Goal: Information Seeking & Learning: Learn about a topic

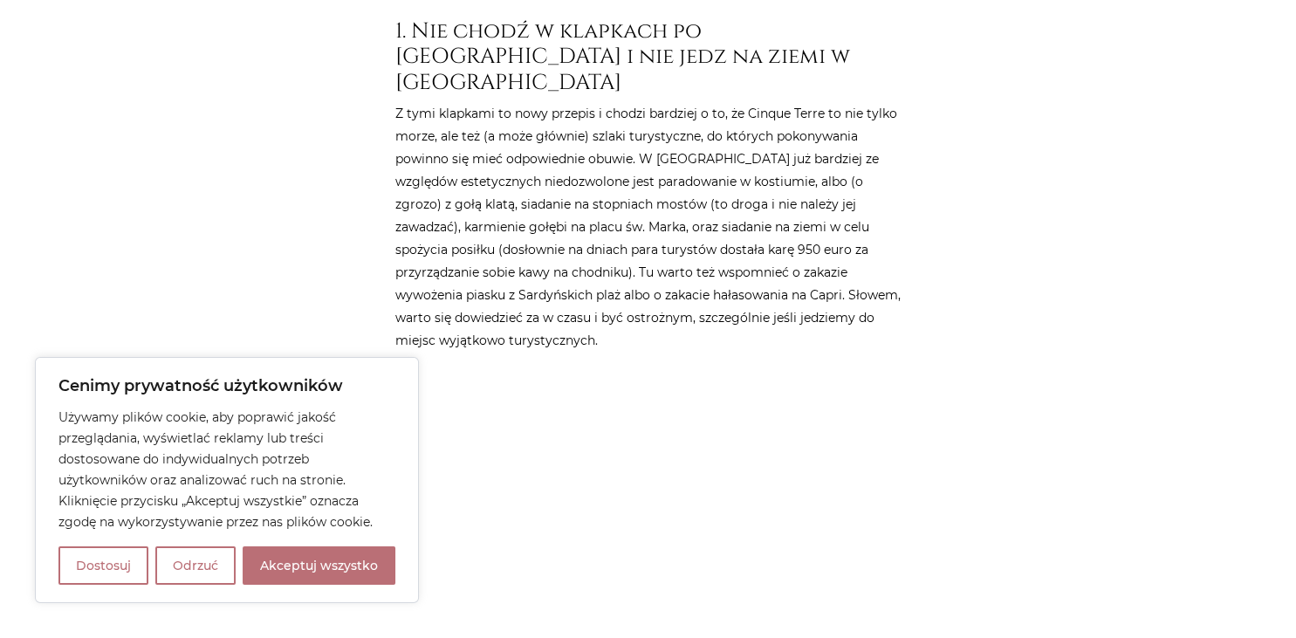
scroll to position [922, 0]
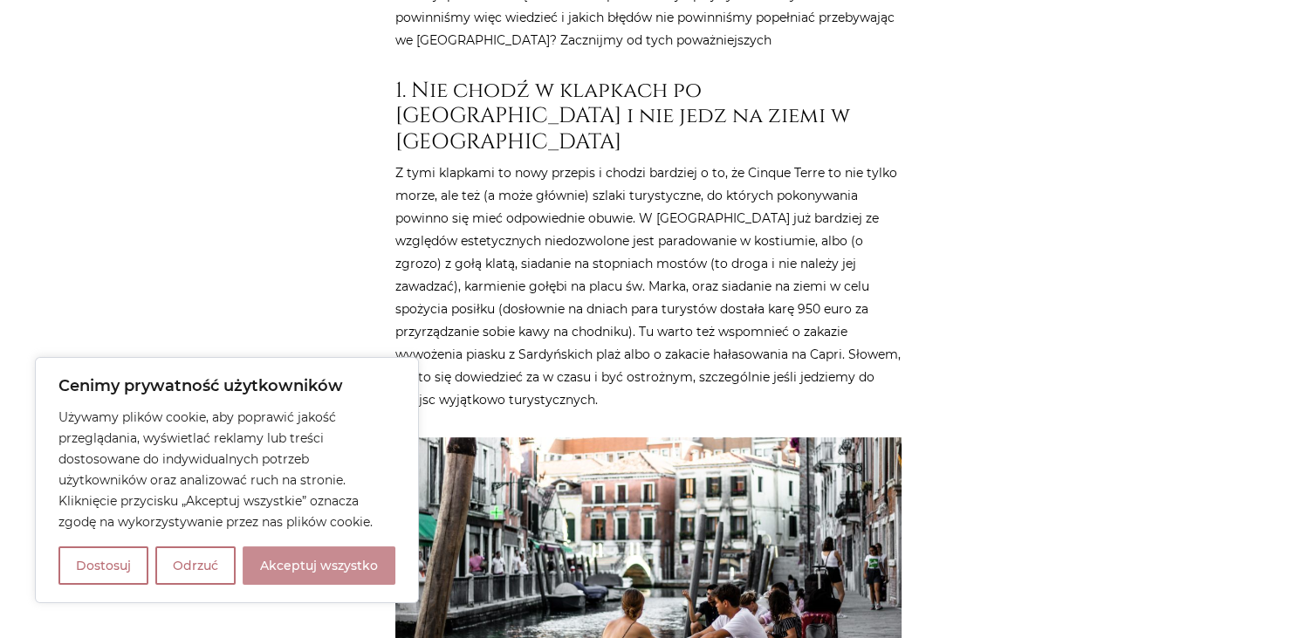
click at [298, 571] on button "Akceptuj wszystko" at bounding box center [319, 565] width 153 height 38
checkbox input "true"
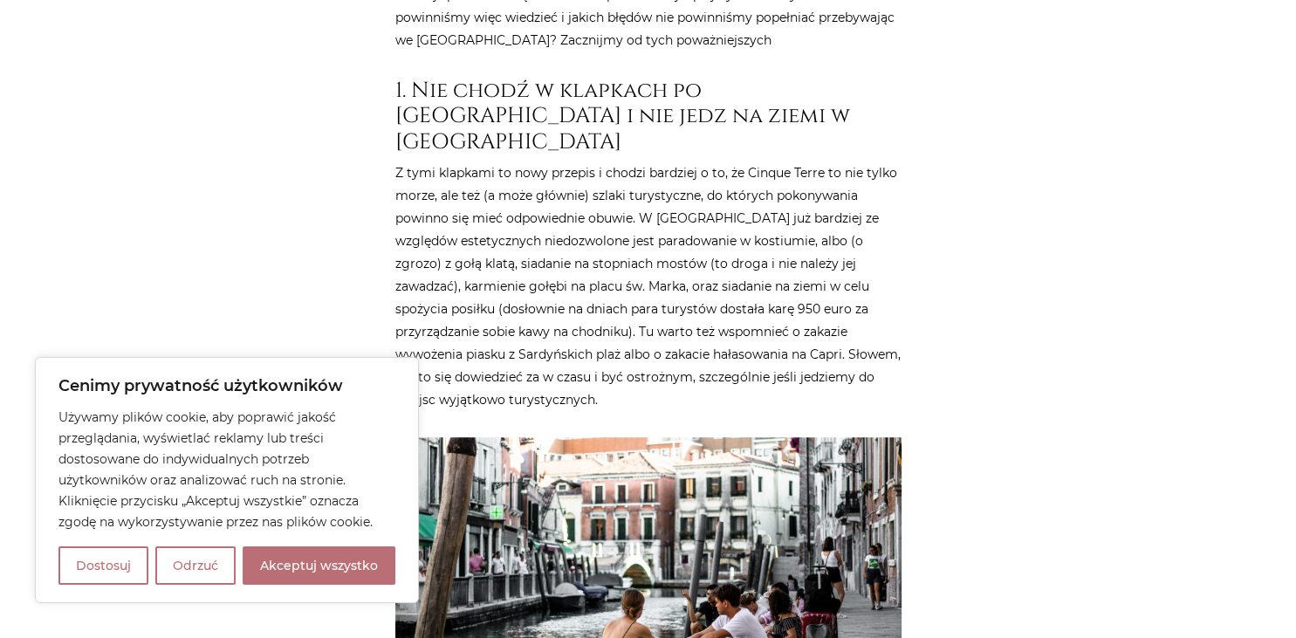
checkbox input "true"
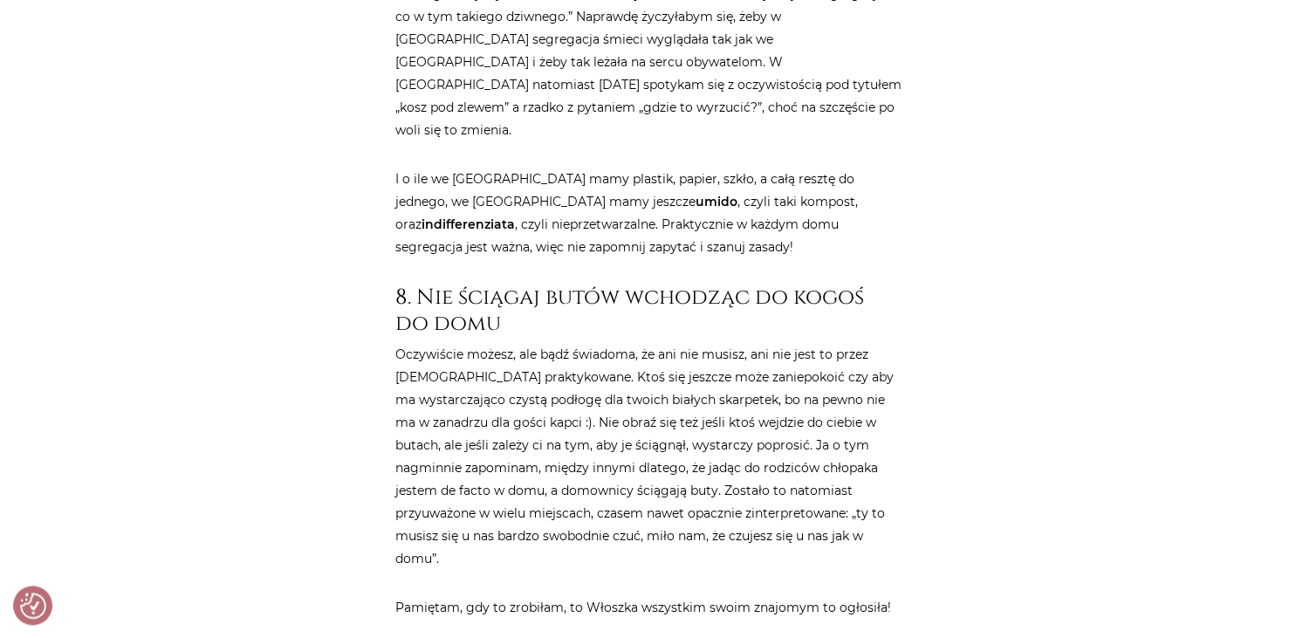
scroll to position [3779, 0]
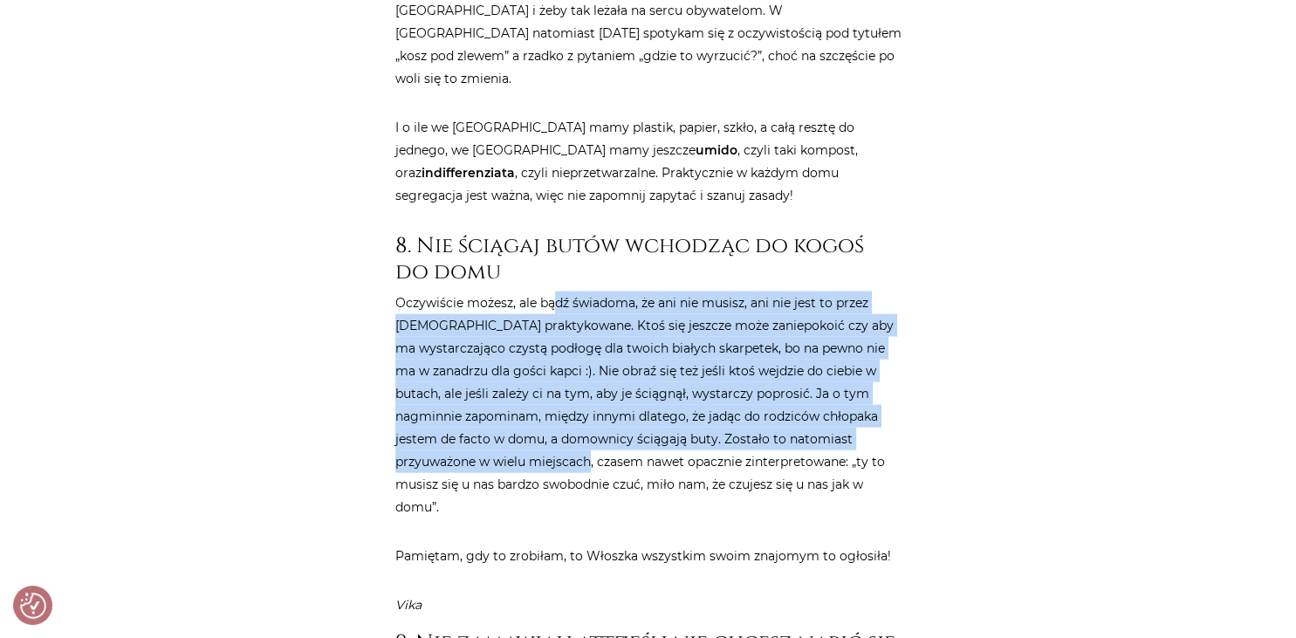
drag, startPoint x: 553, startPoint y: 226, endPoint x: 563, endPoint y: 383, distance: 157.4
click at [563, 383] on p "Oczywiście możesz, ale bądź świadoma, że ani nie musisz, ani nie jest to przez …" at bounding box center [648, 405] width 506 height 227
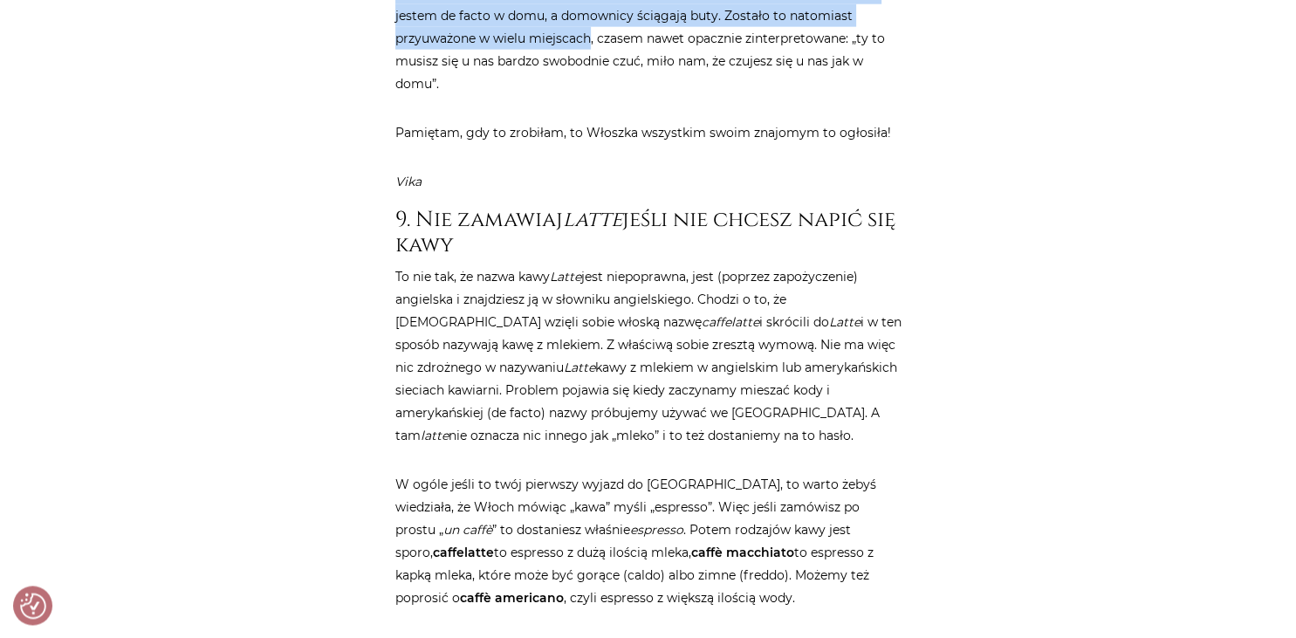
scroll to position [4240, 0]
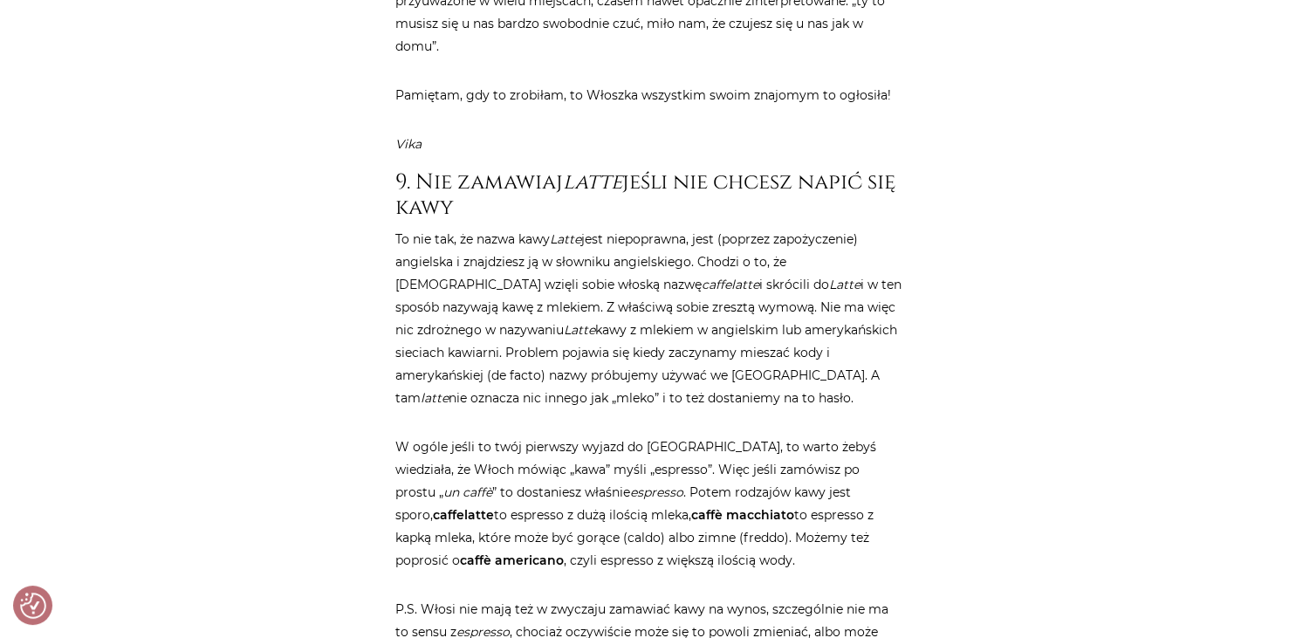
click at [394, 134] on div "Strona główna / Blog / Życie we [GEOGRAPHIC_DATA] / 20 rzeczy, które powinnaś w…" at bounding box center [649, 320] width 524 height 8696
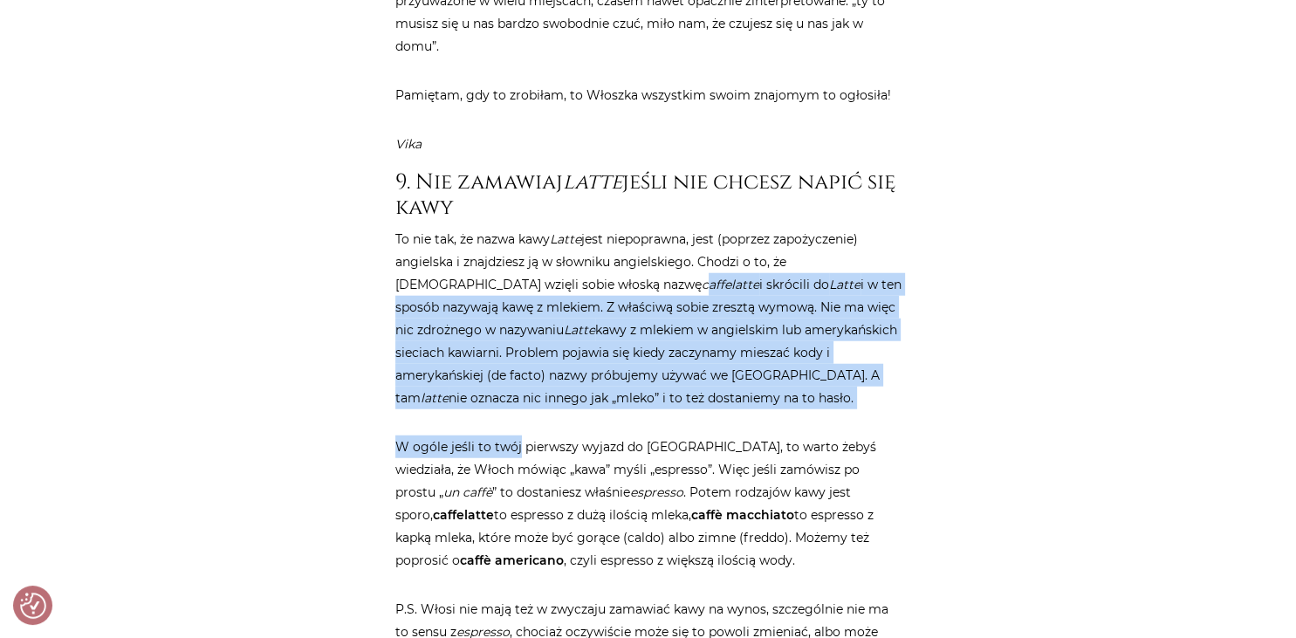
drag, startPoint x: 524, startPoint y: 201, endPoint x: 517, endPoint y: 354, distance: 153.8
click at [517, 354] on article "Strona główna / Blog / Życie we [GEOGRAPHIC_DATA] / 20 rzeczy, które powinnaś w…" at bounding box center [648, 316] width 506 height 8689
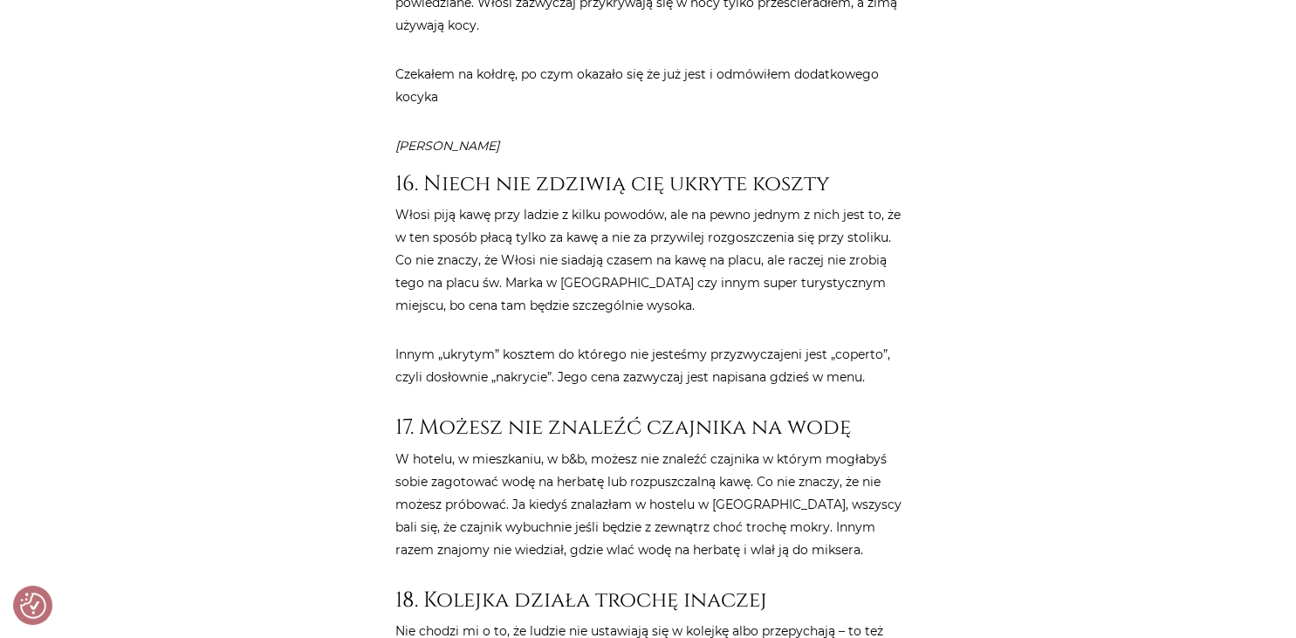
scroll to position [7282, 0]
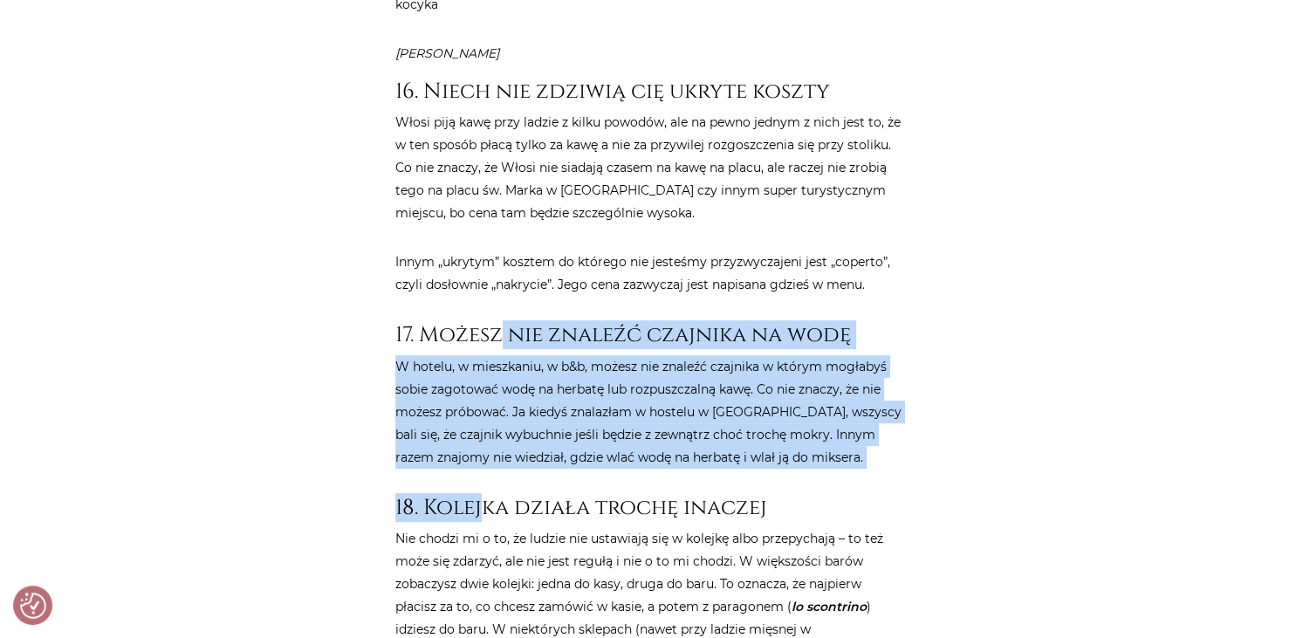
drag, startPoint x: 499, startPoint y: 207, endPoint x: 484, endPoint y: 354, distance: 148.4
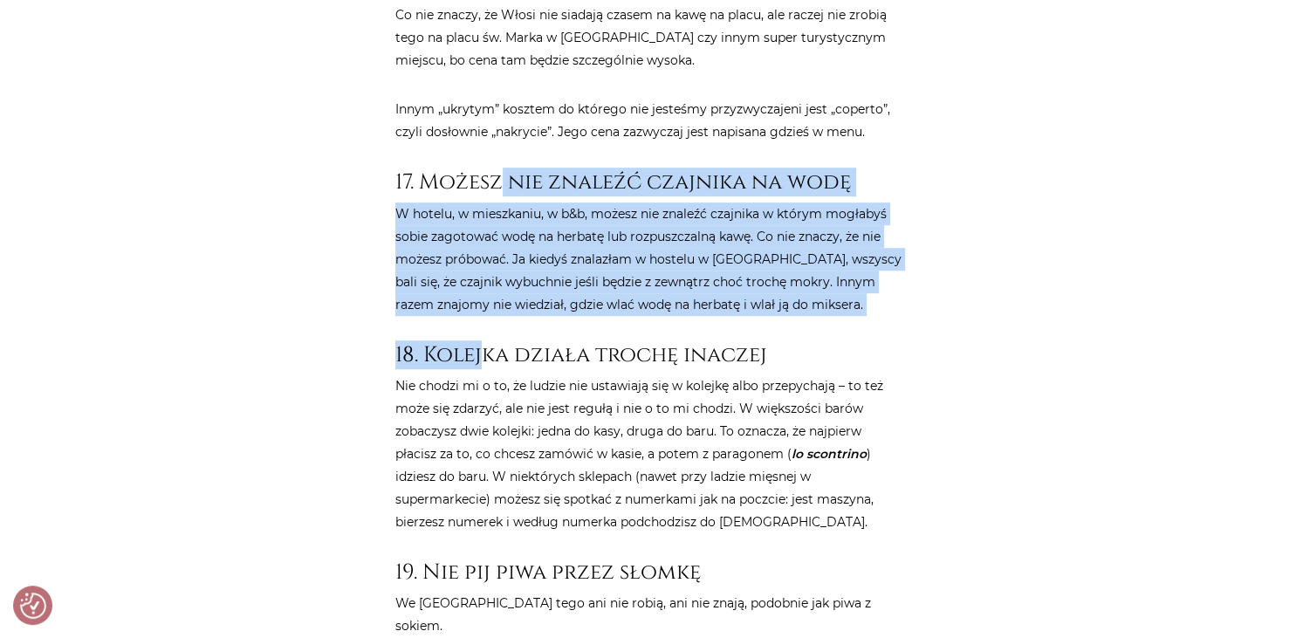
scroll to position [7467, 0]
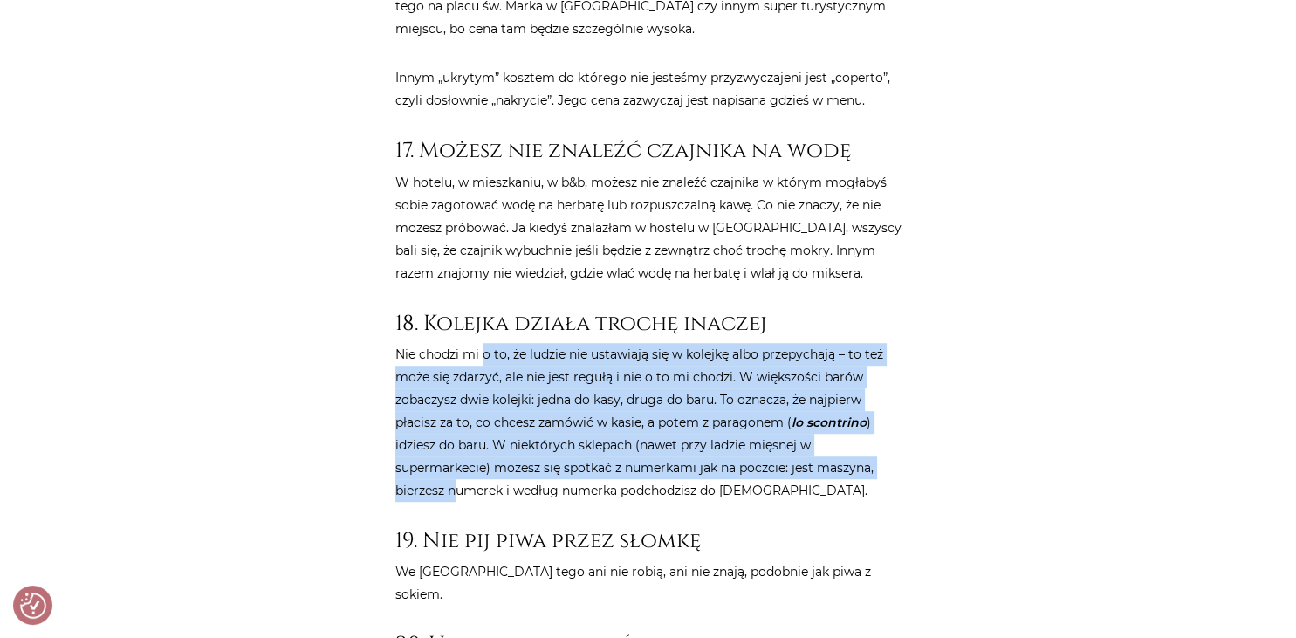
drag, startPoint x: 480, startPoint y: 209, endPoint x: 458, endPoint y: 368, distance: 161.2
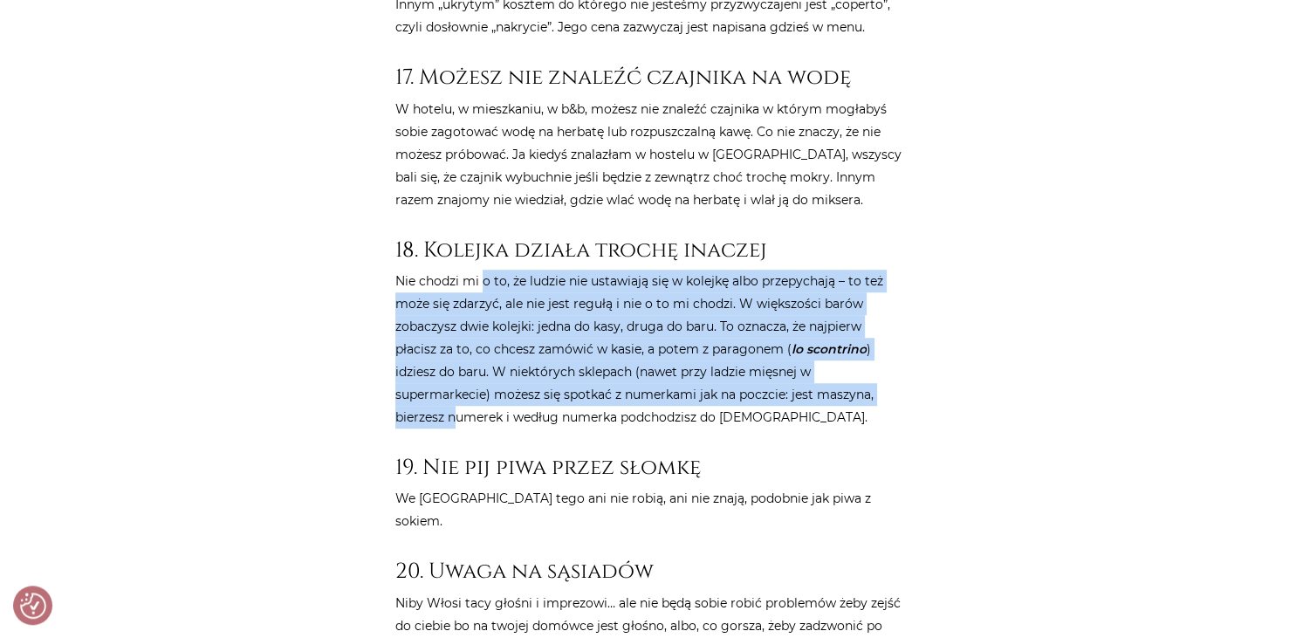
scroll to position [7559, 0]
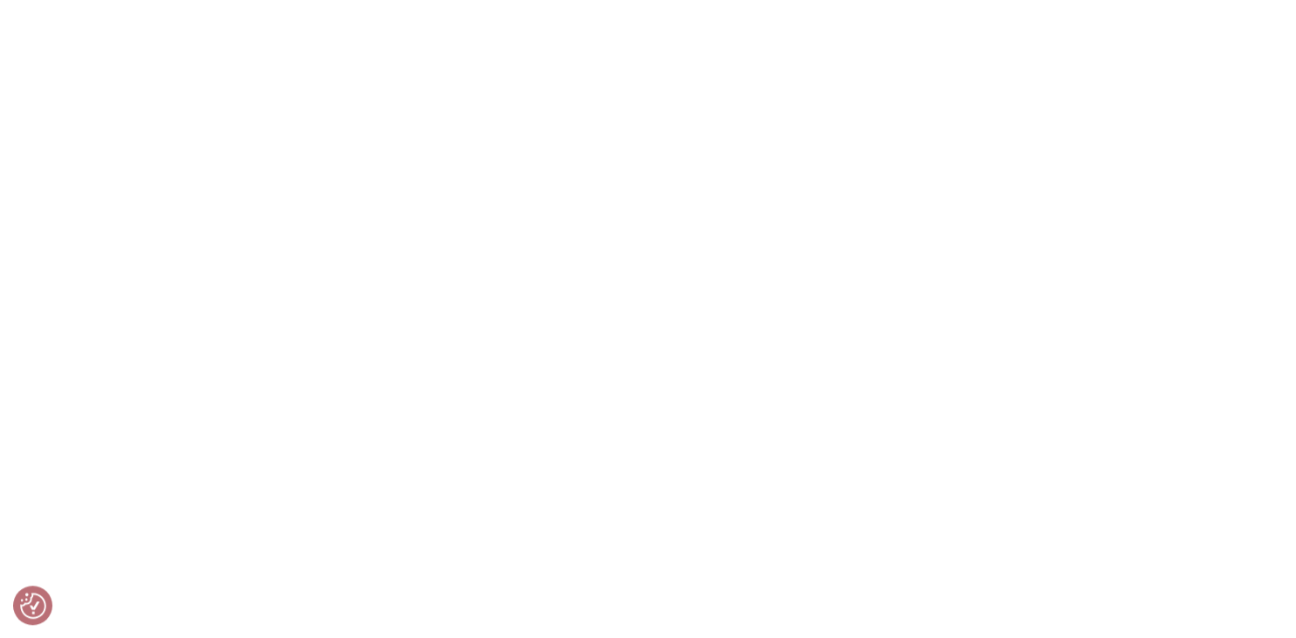
scroll to position [10232, 0]
